Goal: Task Accomplishment & Management: Manage account settings

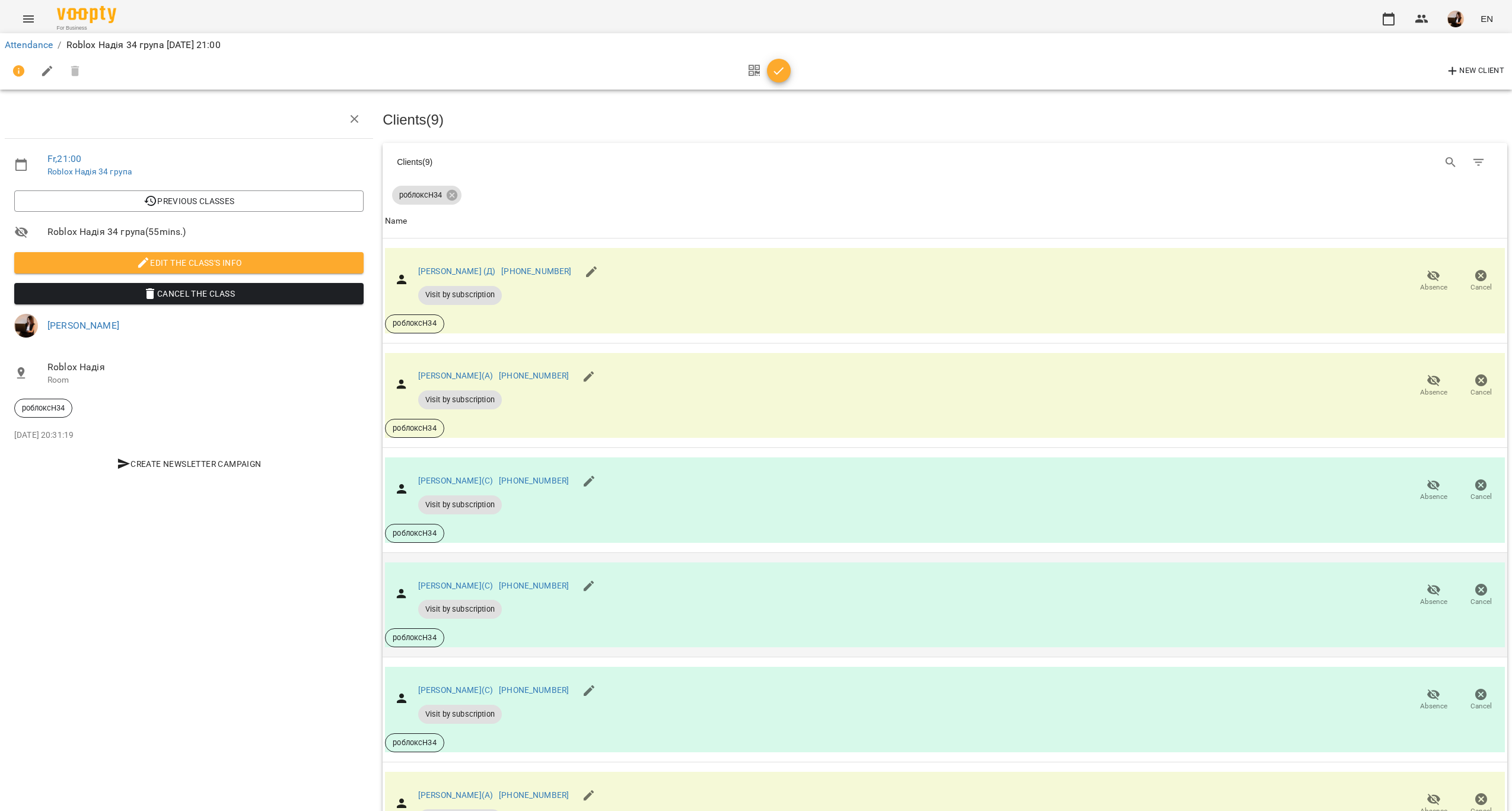
scroll to position [428, 0]
click at [1418, 582] on span "Absence" at bounding box center [1435, 594] width 34 height 24
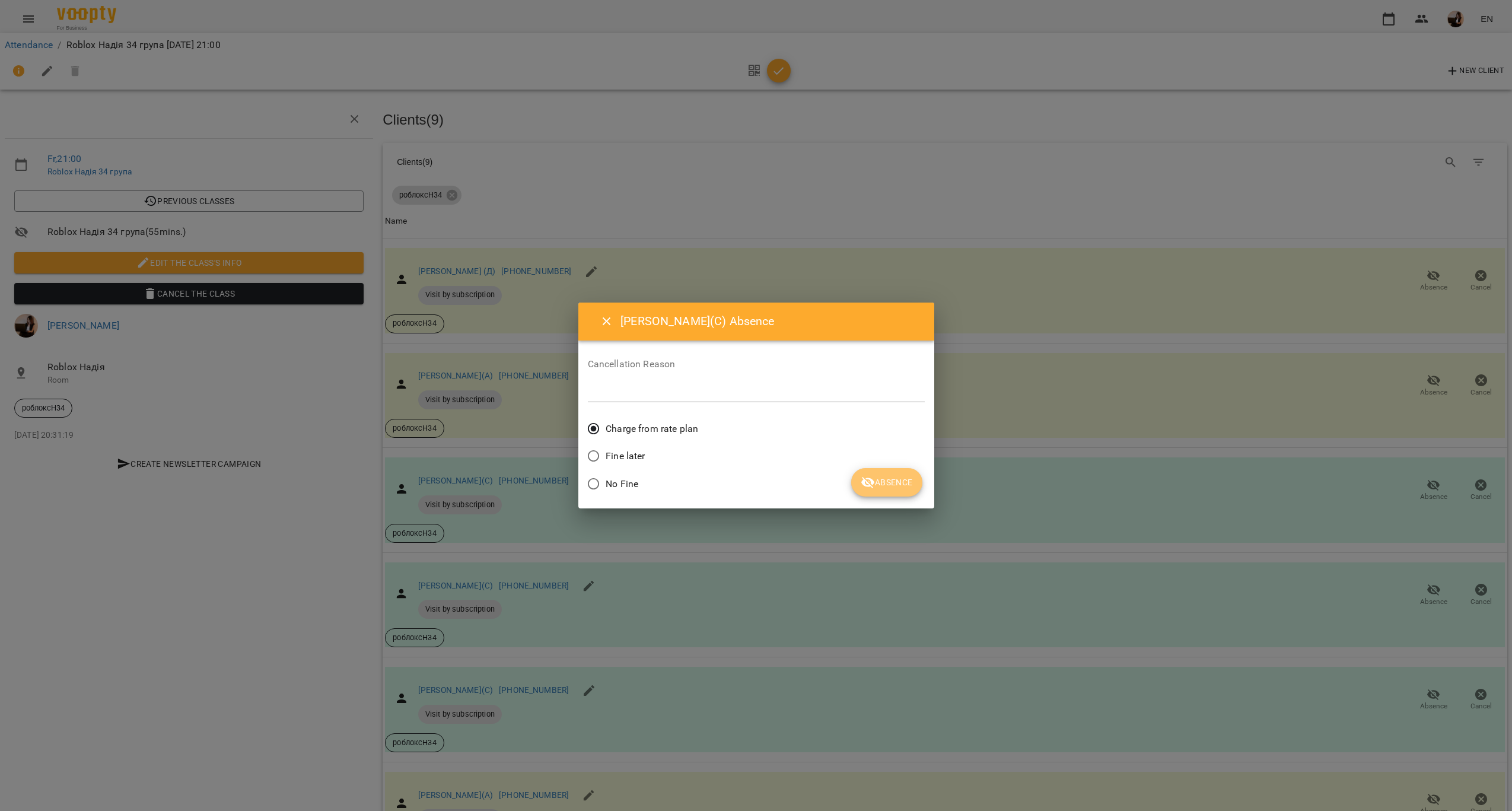
click at [892, 484] on span "Absence" at bounding box center [887, 482] width 52 height 14
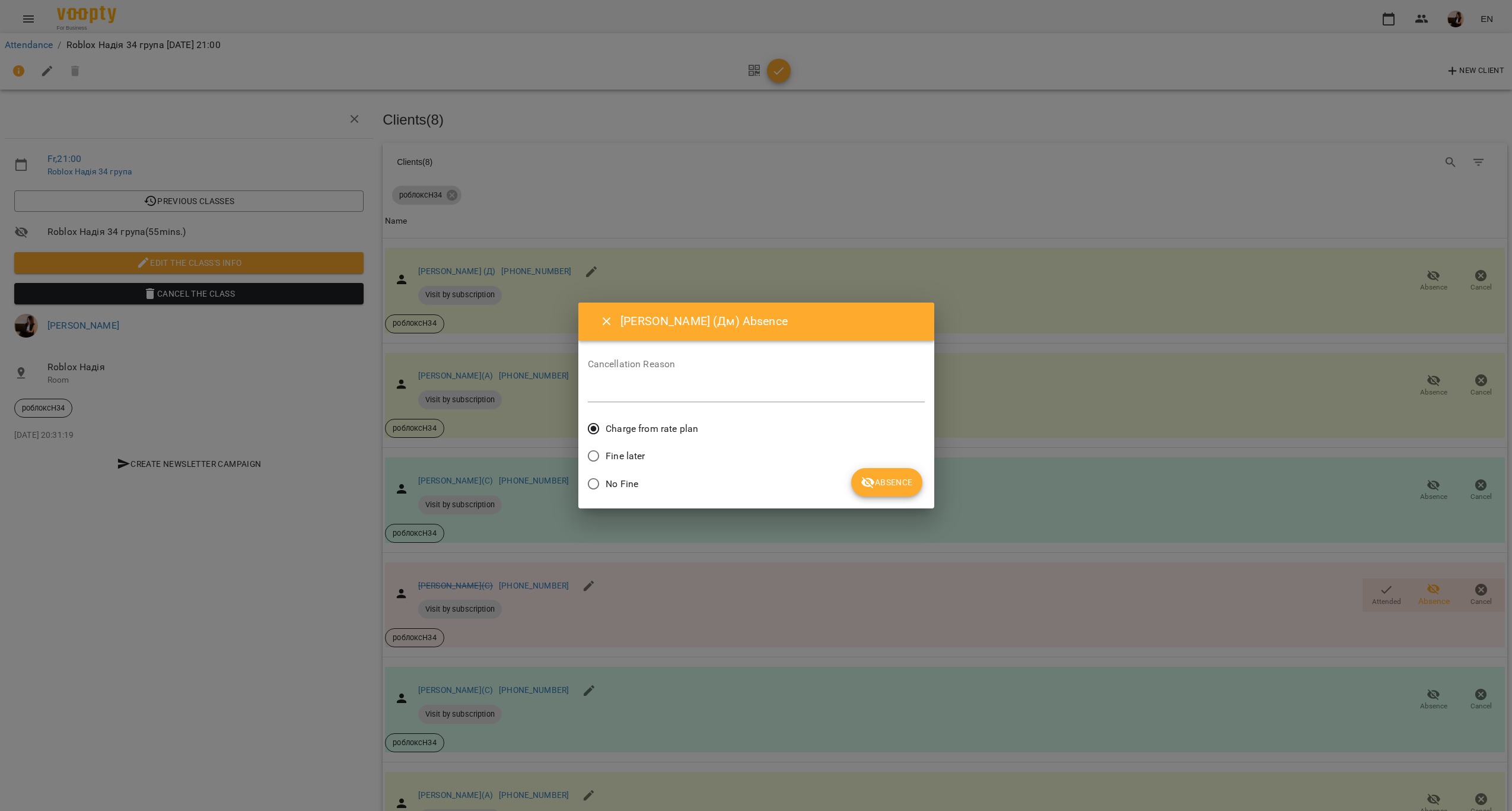
click at [914, 489] on button "Absence" at bounding box center [886, 481] width 70 height 29
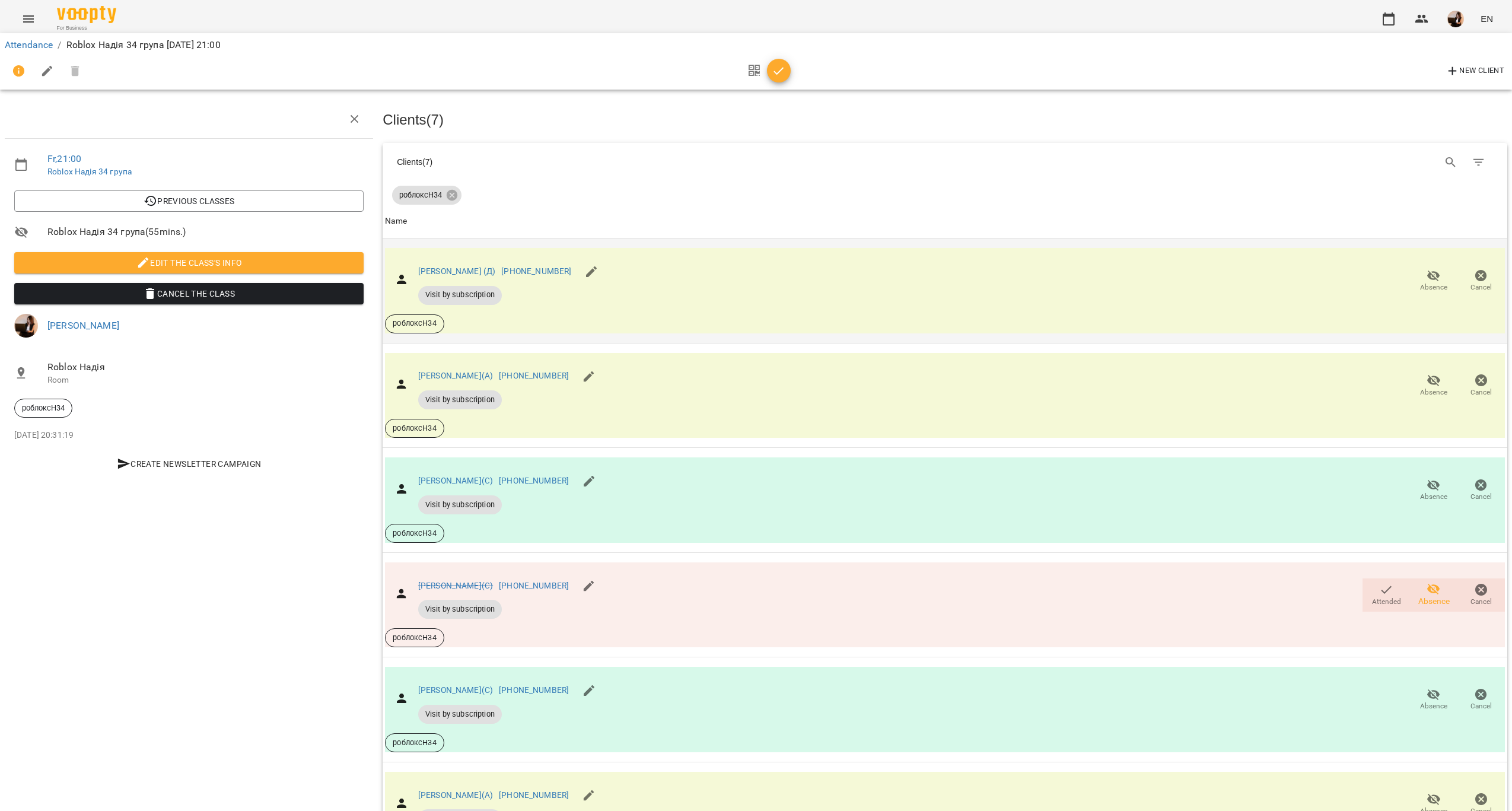
scroll to position [71, 0]
click at [1427, 268] on icon "button" at bounding box center [1434, 275] width 14 height 14
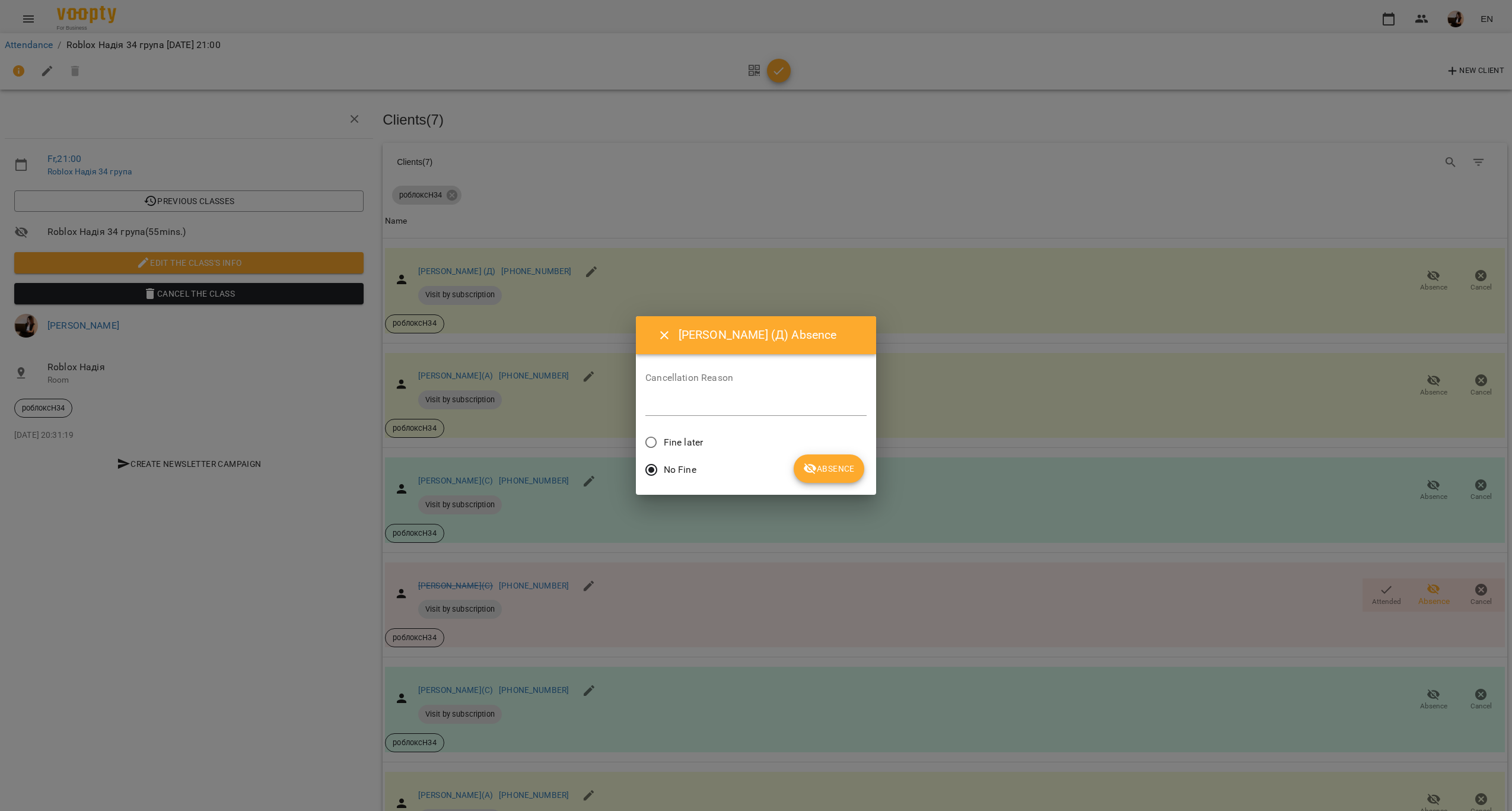
click at [682, 443] on span "Fine later" at bounding box center [684, 443] width 40 height 14
click at [810, 463] on icon "submit" at bounding box center [810, 468] width 14 height 14
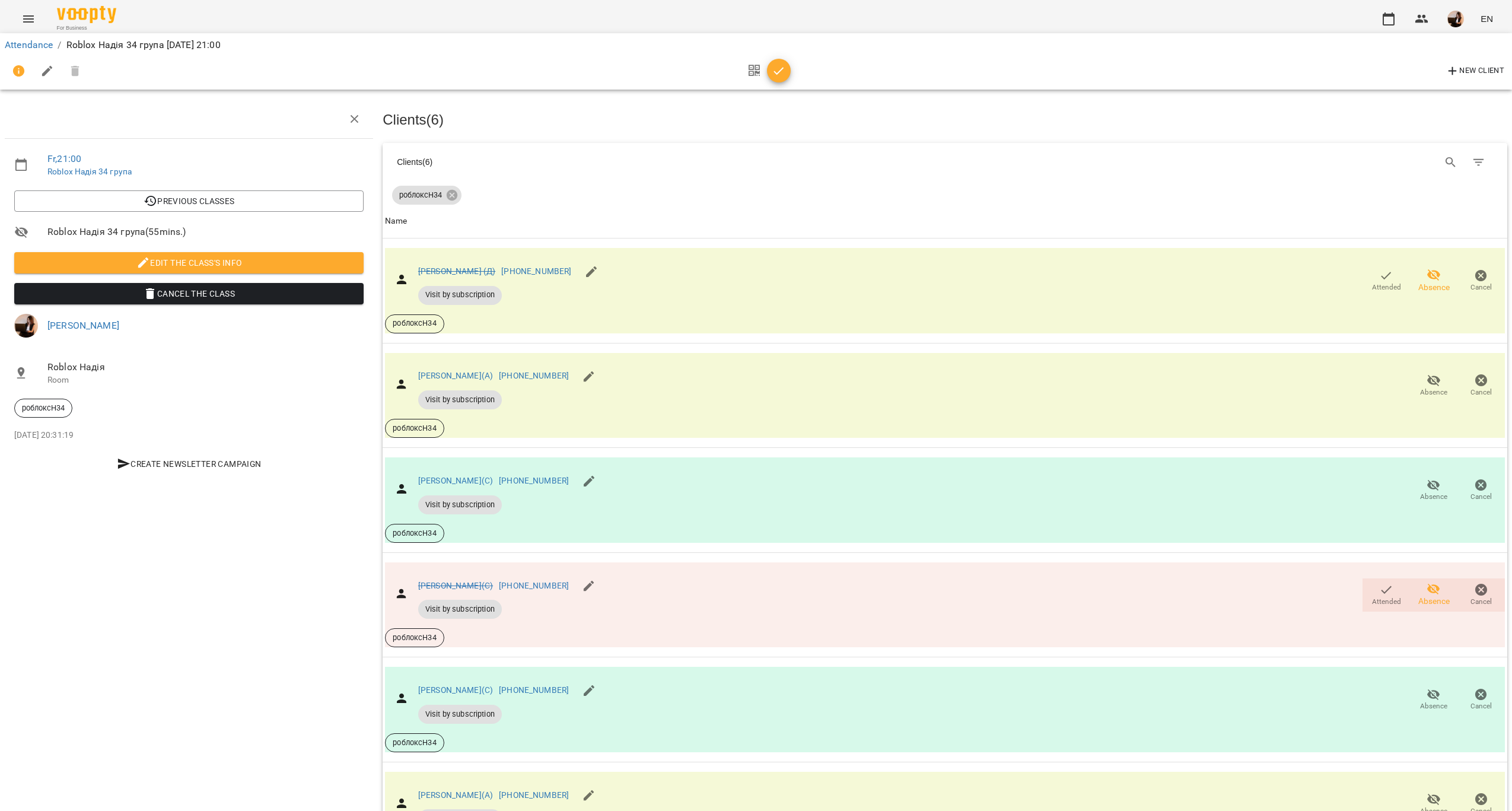
click at [778, 71] on icon "button" at bounding box center [779, 71] width 14 height 14
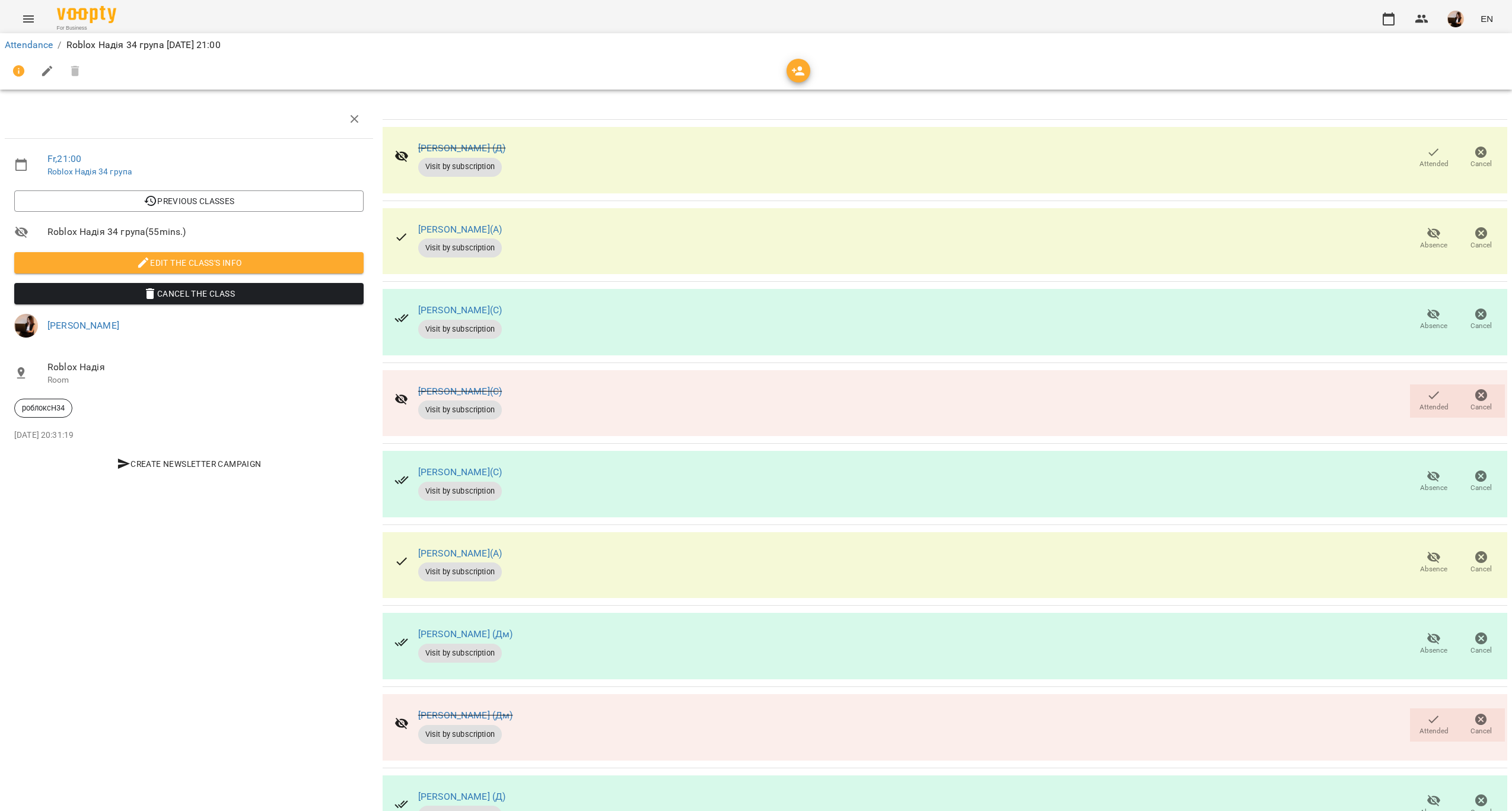
scroll to position [0, 0]
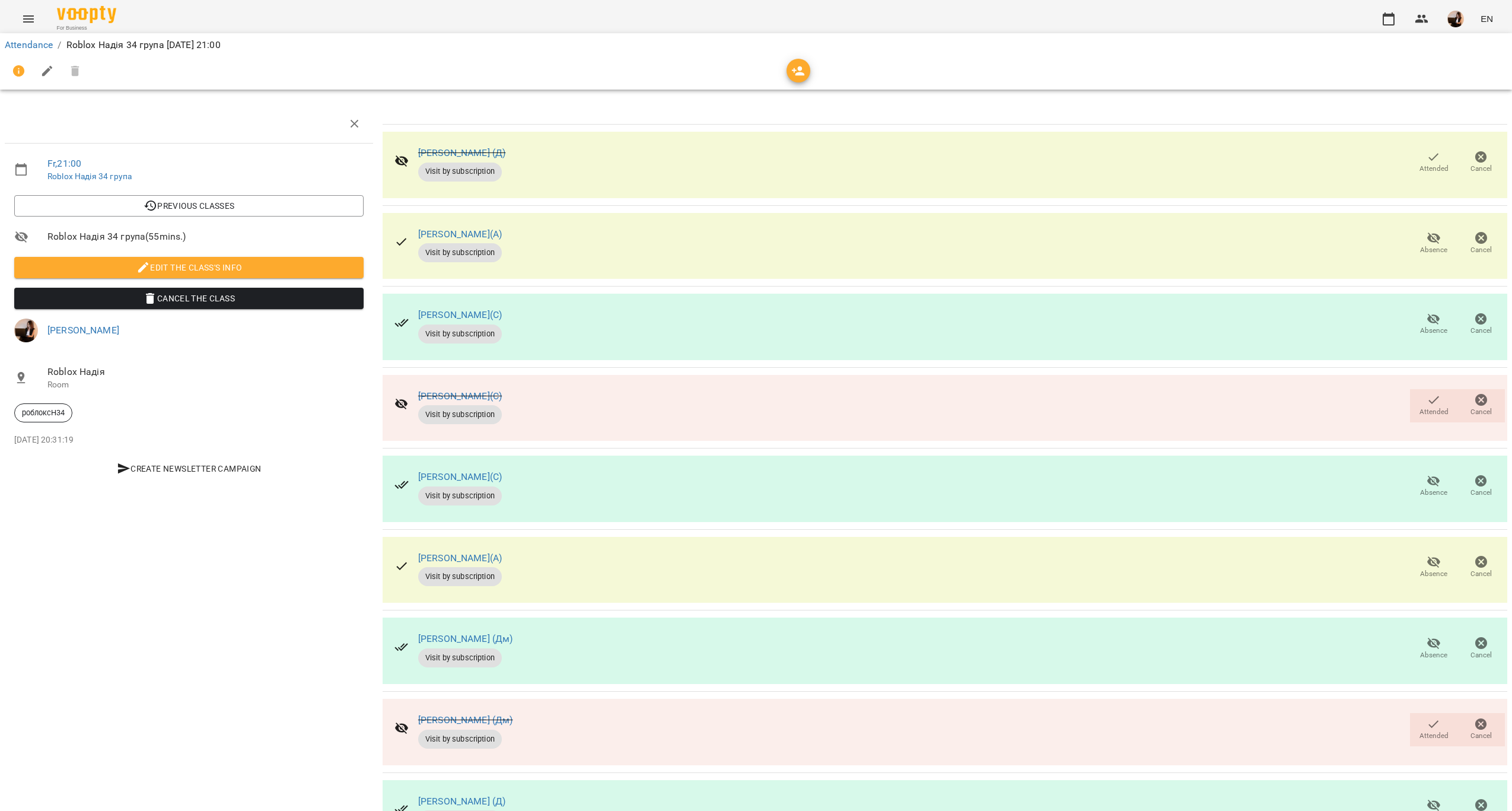
click at [10, 39] on li "Attendance" at bounding box center [29, 45] width 49 height 14
click at [12, 41] on link "Attendance" at bounding box center [29, 45] width 49 height 11
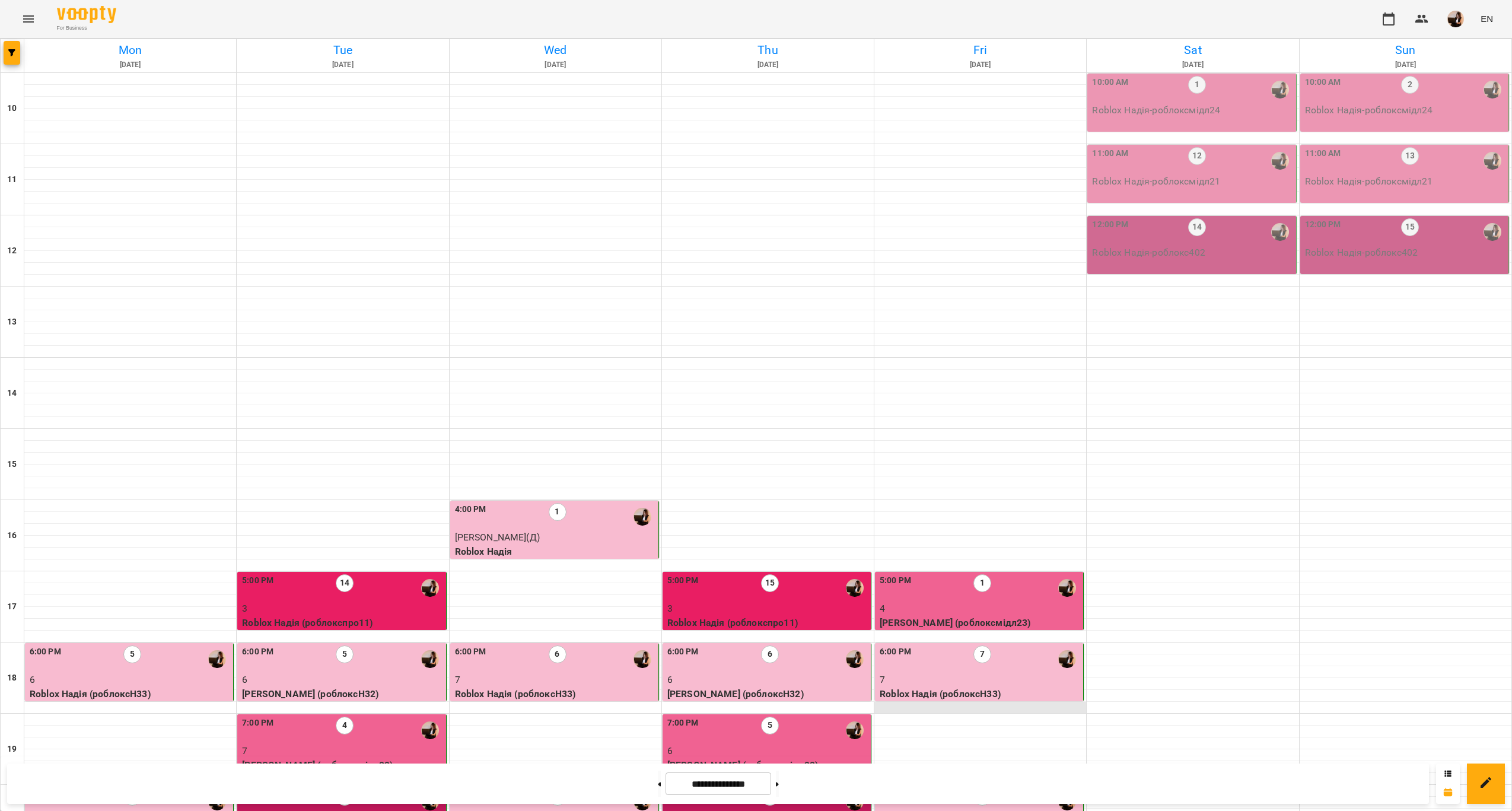
scroll to position [241, 0]
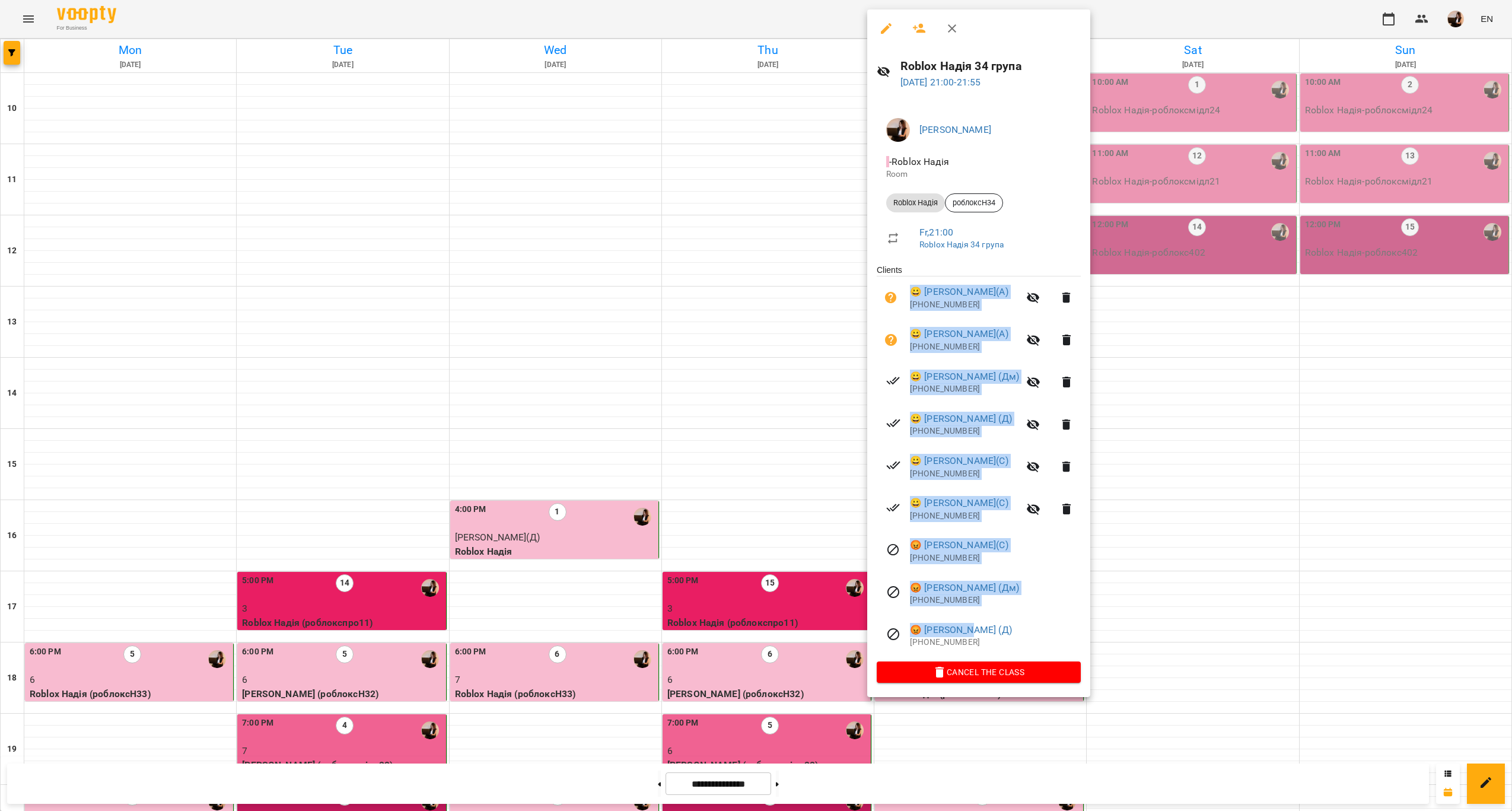
drag, startPoint x: 981, startPoint y: 628, endPoint x: 915, endPoint y: 284, distance: 350.3
click at [915, 284] on ul "Clients 😀 [PERSON_NAME](А) [PHONE_NUMBER] 😀 [PERSON_NAME](А) [PHONE_NUMBER] 😀 […" at bounding box center [979, 461] width 204 height 397
copy ul "😀 [PERSON_NAME](А) [PHONE_NUMBER] 😀 [PERSON_NAME](А) [PHONE_NUMBER] 😀 [PERSON_N…"
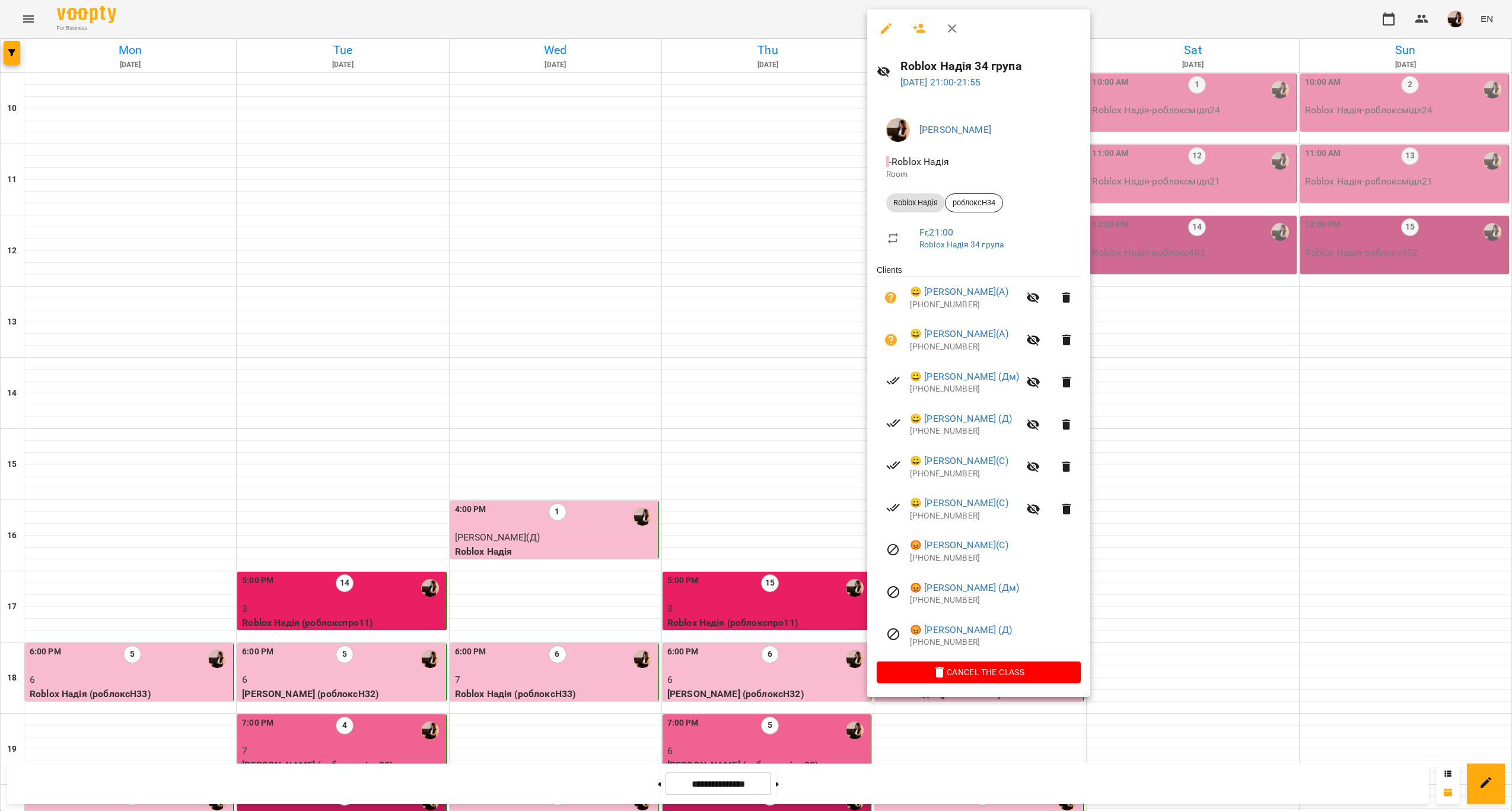
click at [1269, 178] on div at bounding box center [756, 405] width 1512 height 811
